Goal: Information Seeking & Learning: Learn about a topic

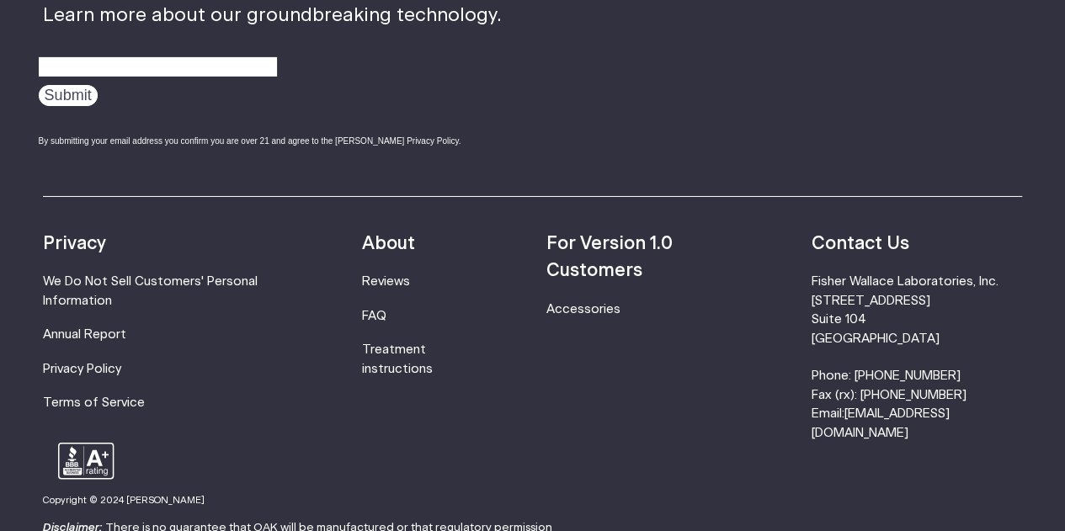
scroll to position [3009, 0]
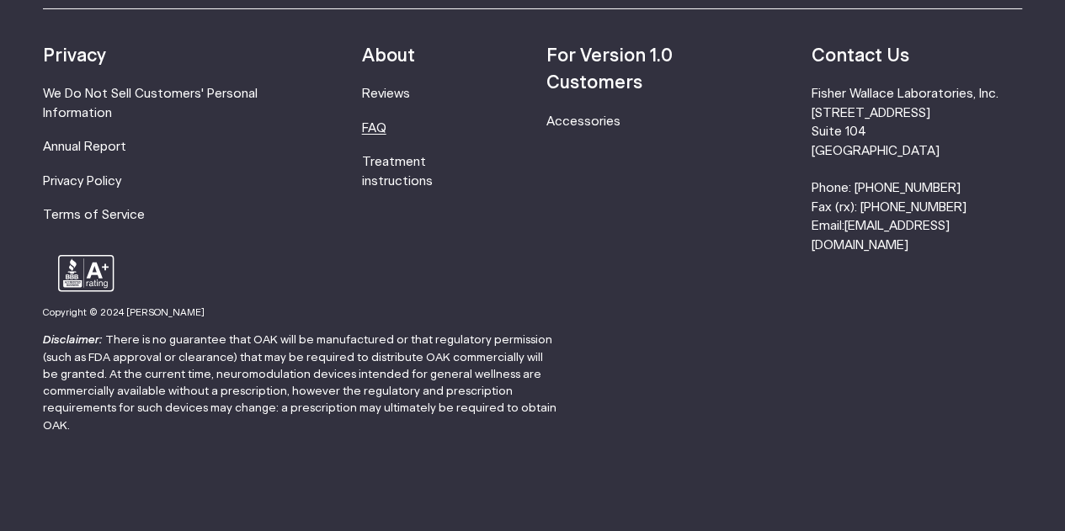
click at [386, 124] on link "FAQ" at bounding box center [374, 128] width 24 height 13
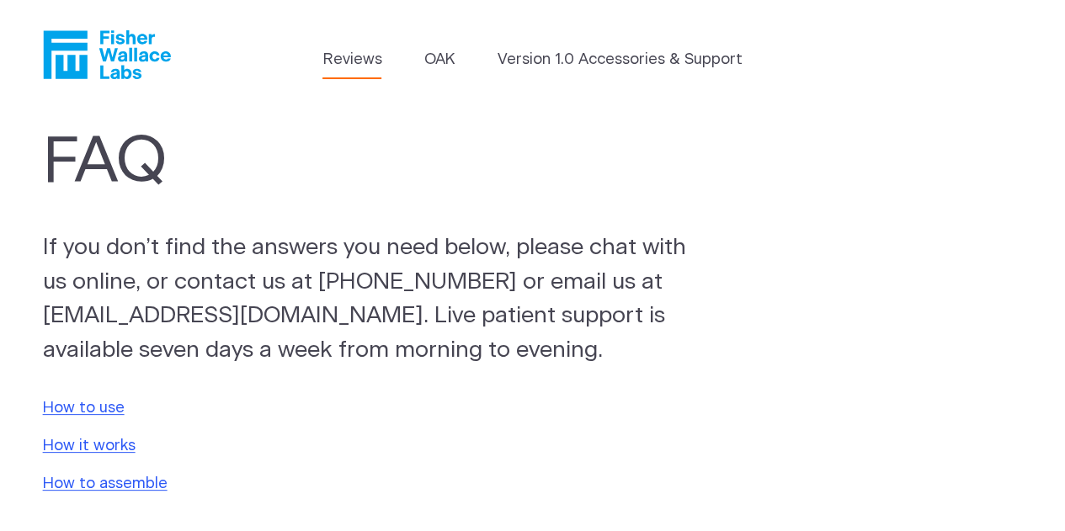
click at [355, 68] on link "Reviews" at bounding box center [351, 60] width 59 height 23
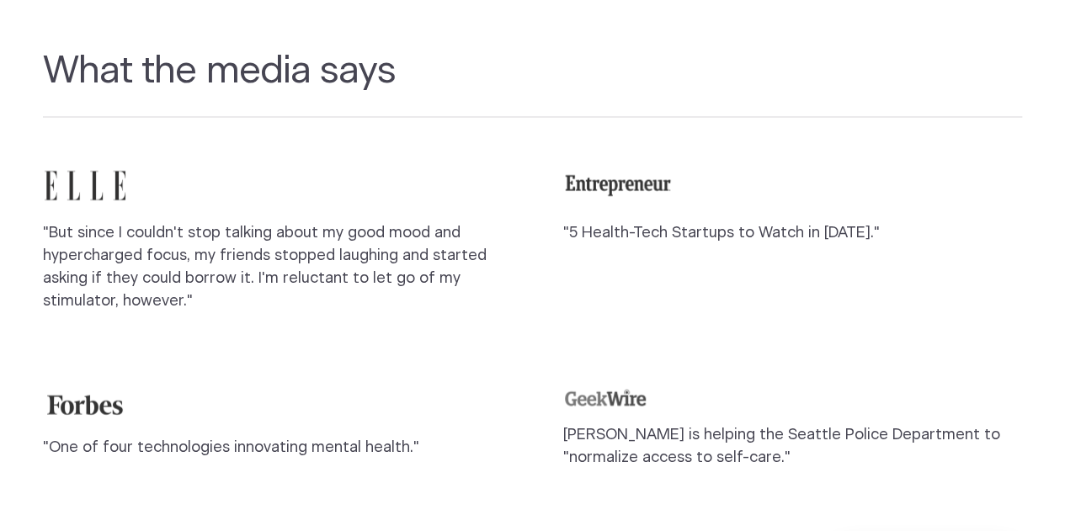
scroll to position [1500, 0]
